Goal: Transaction & Acquisition: Purchase product/service

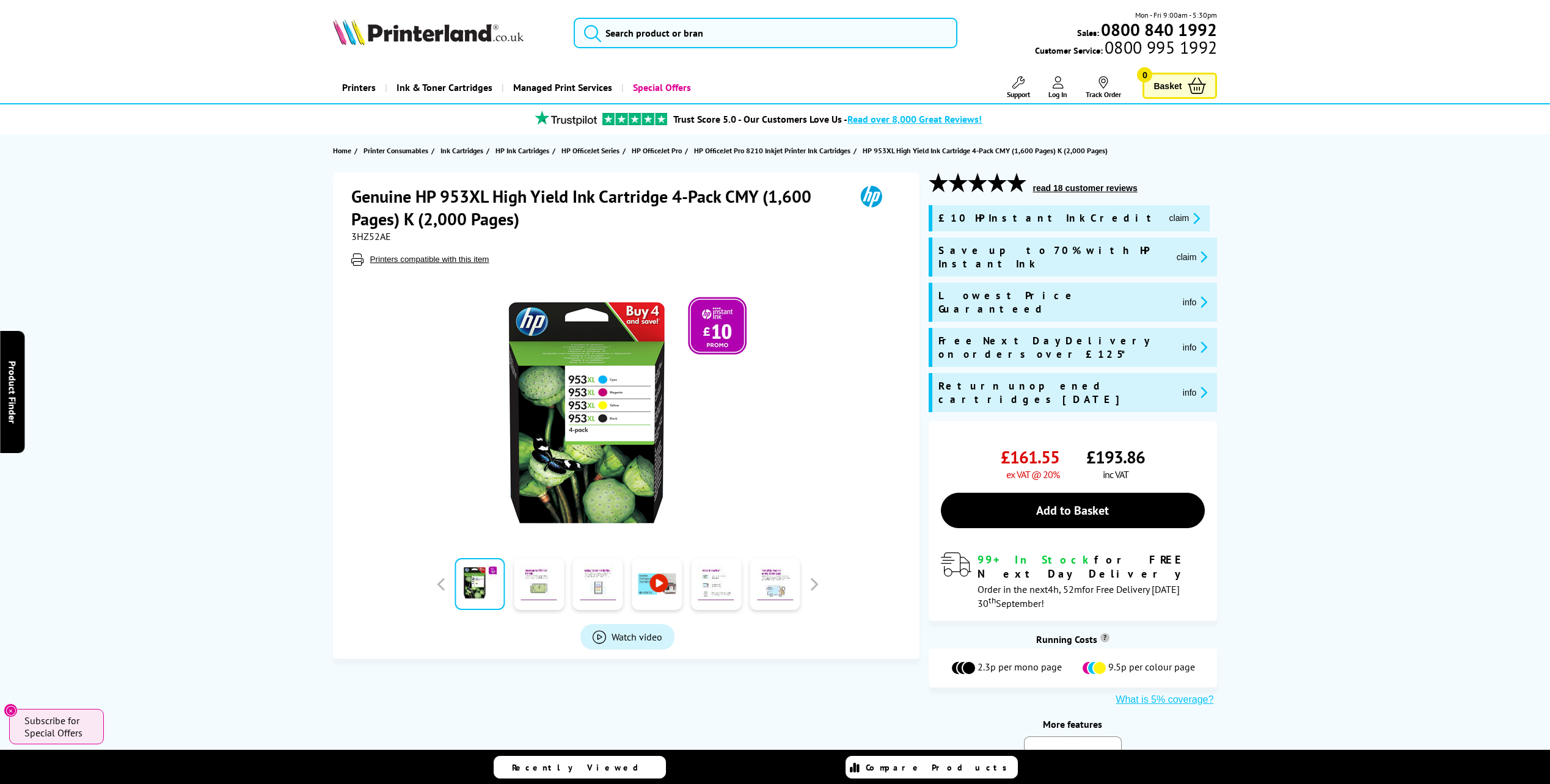
click at [373, 236] on span "3HZ52AE" at bounding box center [371, 236] width 40 height 12
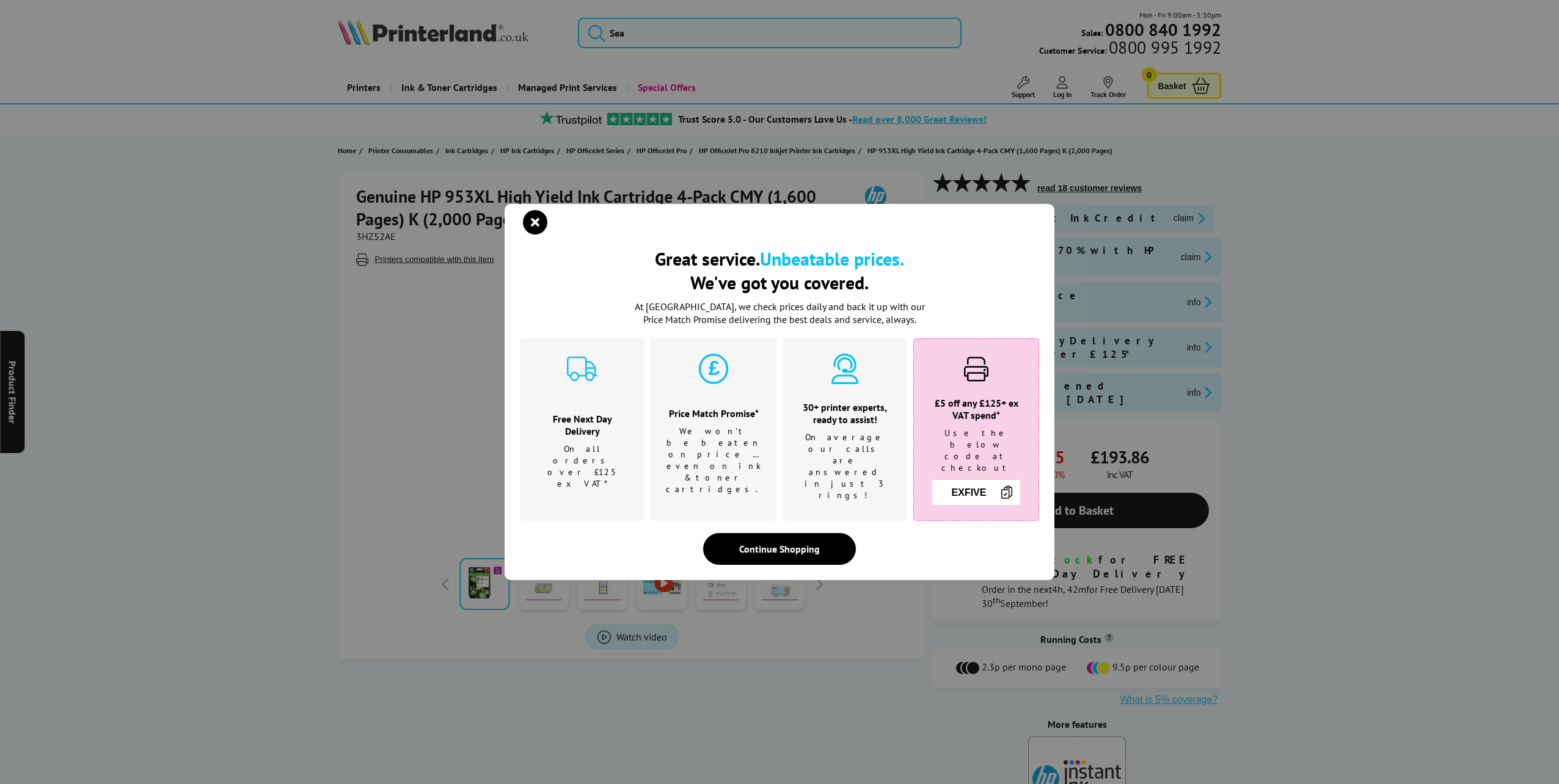
click at [373, 236] on div "Great service. Unbeatable prices. We've got you covered. Great service. Unbeata…" at bounding box center [779, 392] width 1559 height 784
click at [528, 231] on icon "close modal" at bounding box center [535, 222] width 24 height 24
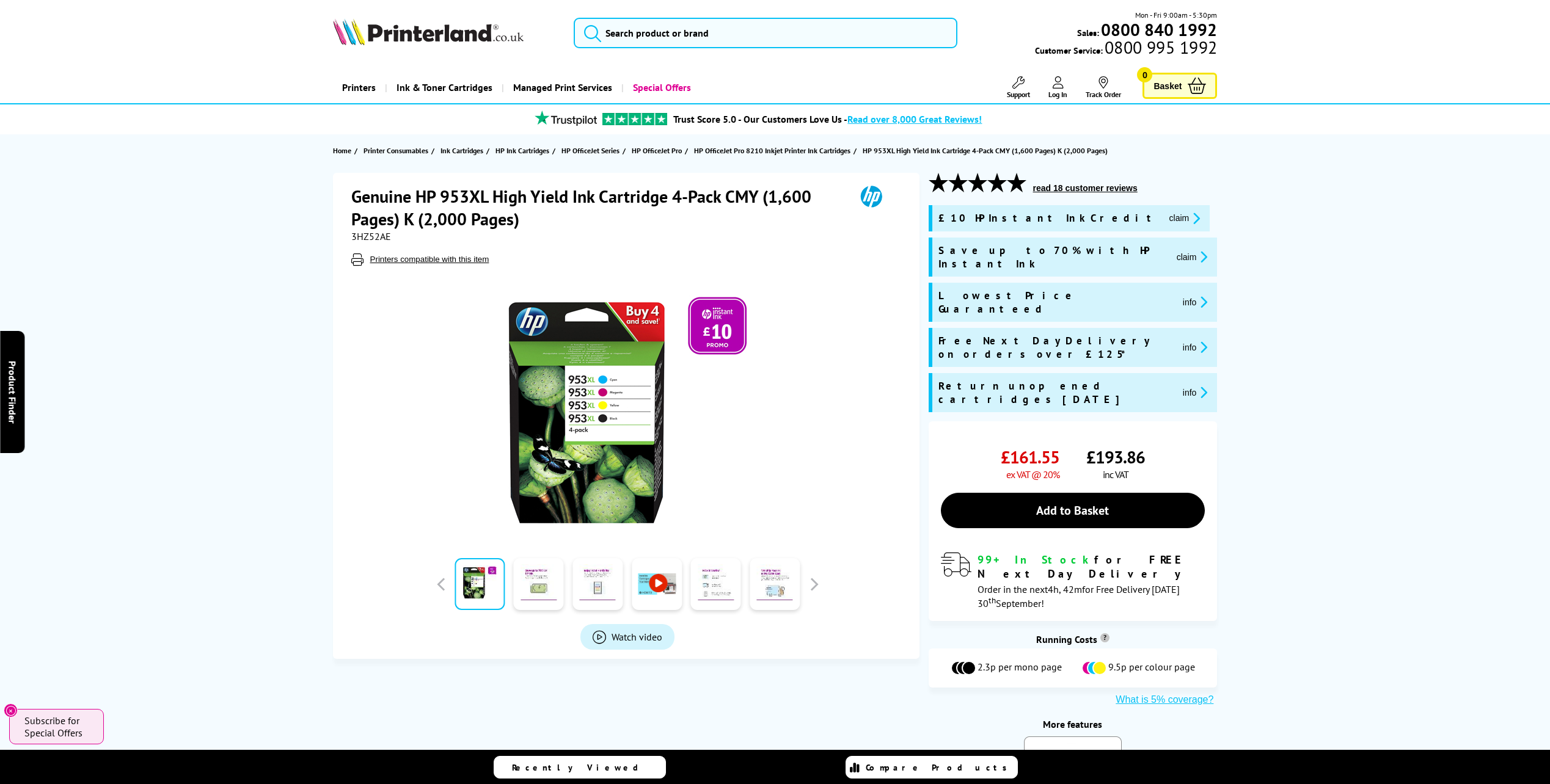
click at [380, 235] on span "3HZ52AE" at bounding box center [371, 236] width 40 height 12
copy span "3HZ52AE"
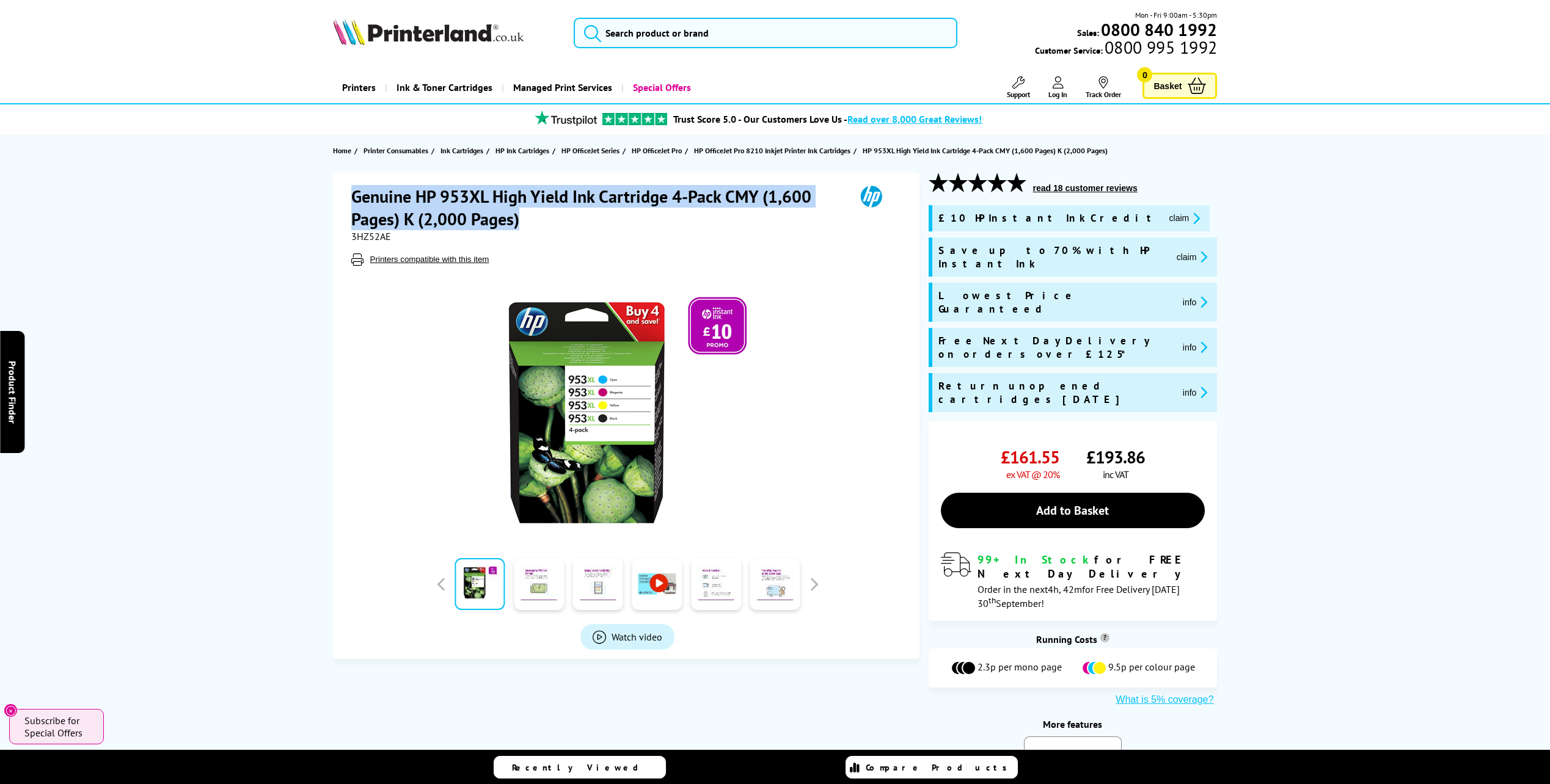
drag, startPoint x: 352, startPoint y: 194, endPoint x: 526, endPoint y: 224, distance: 176.6
click at [526, 224] on h1 "Genuine HP 953XL High Yield Ink Cartridge 4-Pack CMY (1,600 Pages) K (2,000 Pag…" at bounding box center [597, 207] width 492 height 45
copy h1 "Genuine HP 953XL High Yield Ink Cartridge 4-Pack CMY (1,600 Pages) K (2,000 Pag…"
